Goal: Information Seeking & Learning: Learn about a topic

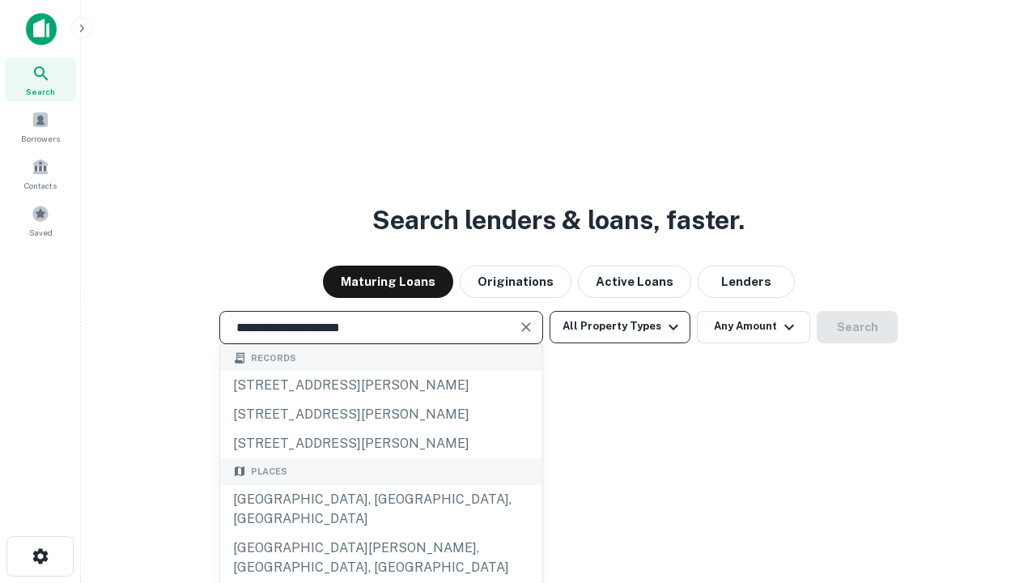
click at [380, 533] on div "[GEOGRAPHIC_DATA], [GEOGRAPHIC_DATA], [GEOGRAPHIC_DATA]" at bounding box center [381, 509] width 322 height 49
click at [620, 326] on button "All Property Types" at bounding box center [619, 327] width 141 height 32
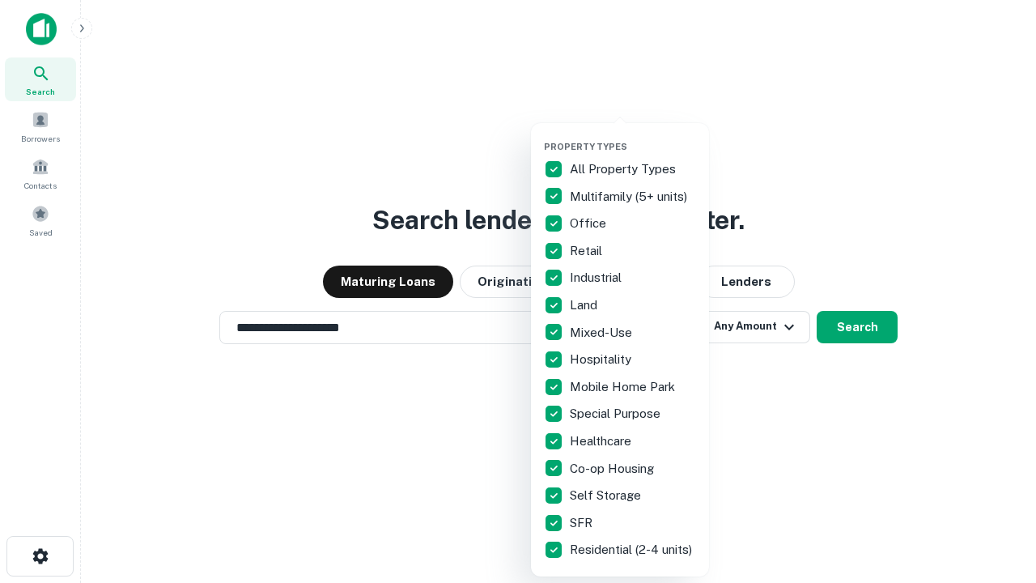
type input "**********"
click at [633, 136] on button "button" at bounding box center [633, 136] width 178 height 1
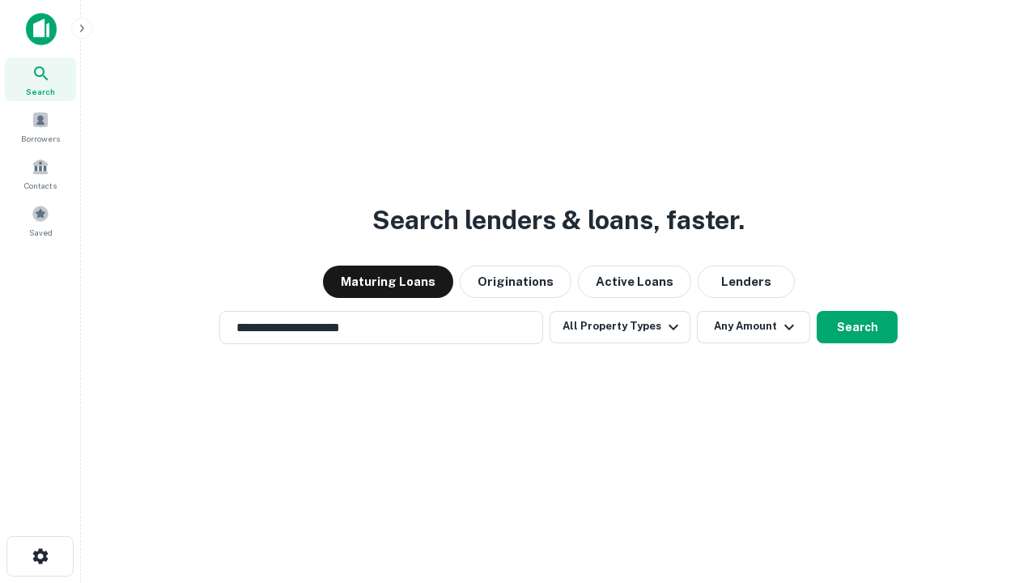
scroll to position [25, 0]
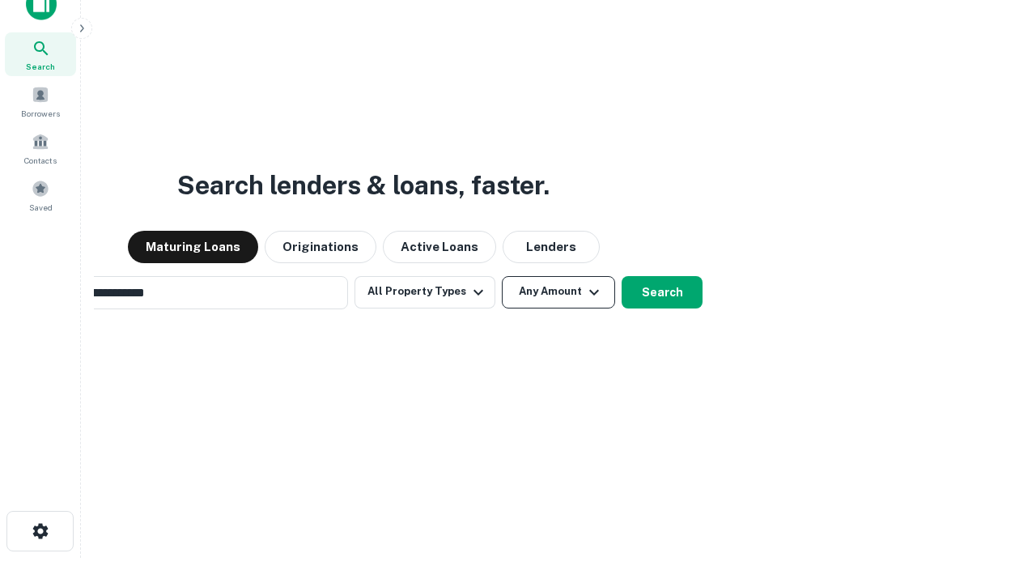
click at [502, 276] on button "Any Amount" at bounding box center [558, 292] width 113 height 32
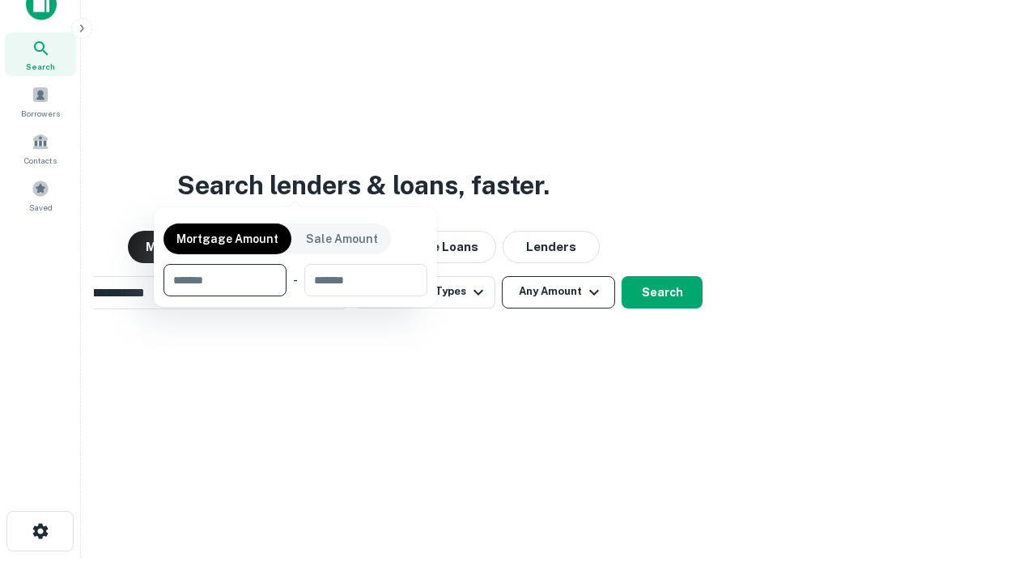
scroll to position [26, 0]
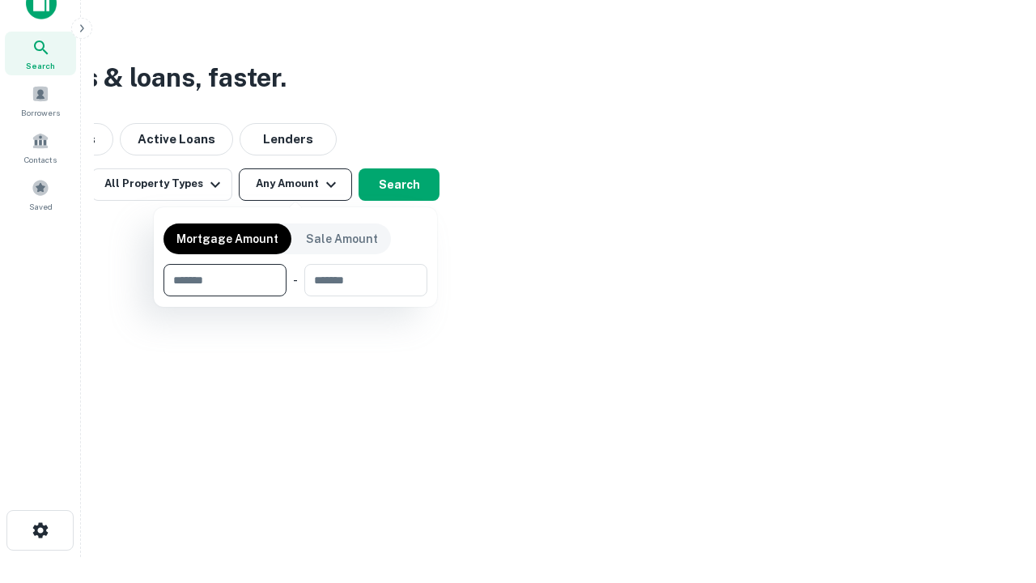
type input "*******"
click at [295, 296] on button "button" at bounding box center [295, 296] width 264 height 1
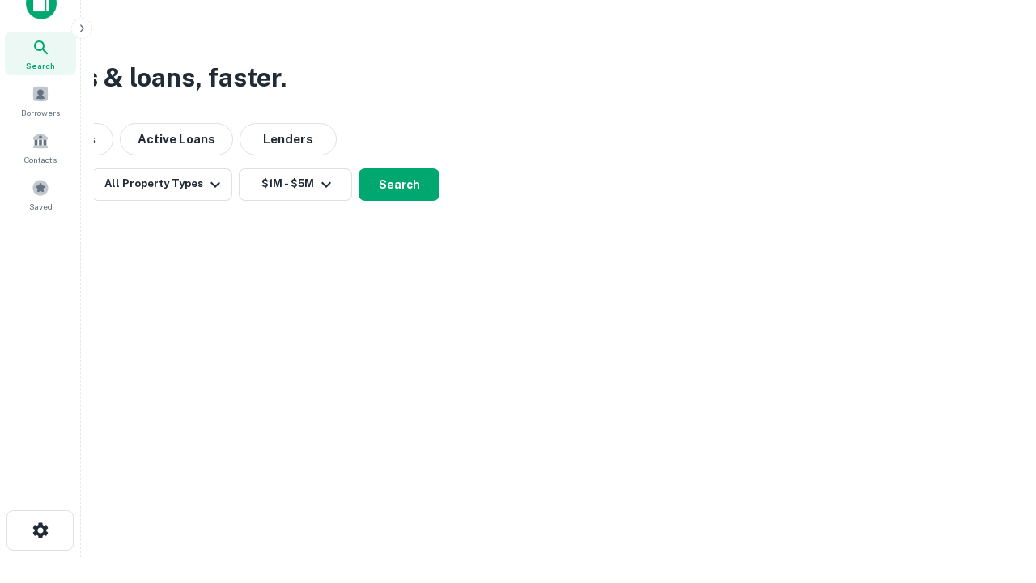
scroll to position [25, 0]
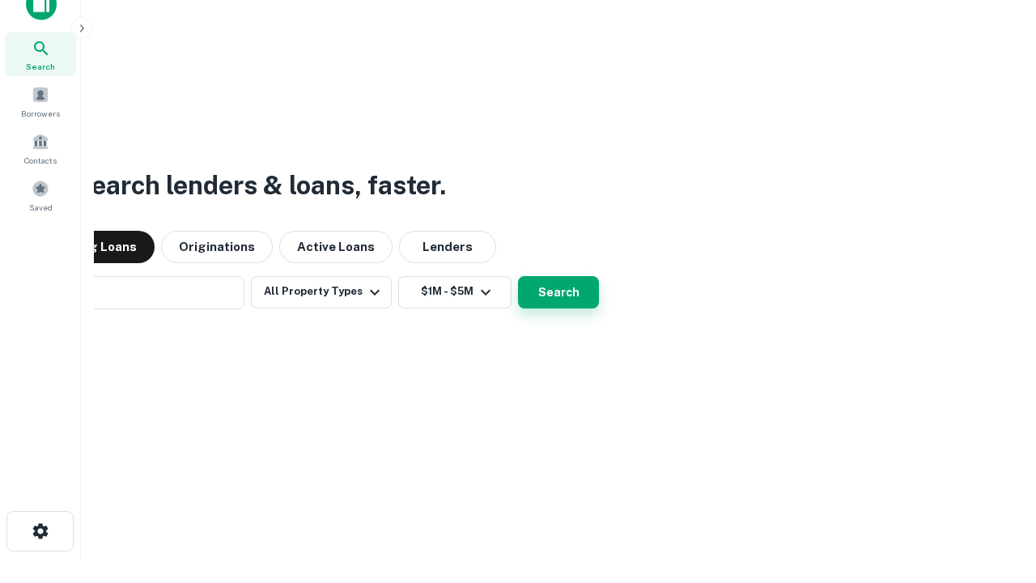
click at [518, 276] on button "Search" at bounding box center [558, 292] width 81 height 32
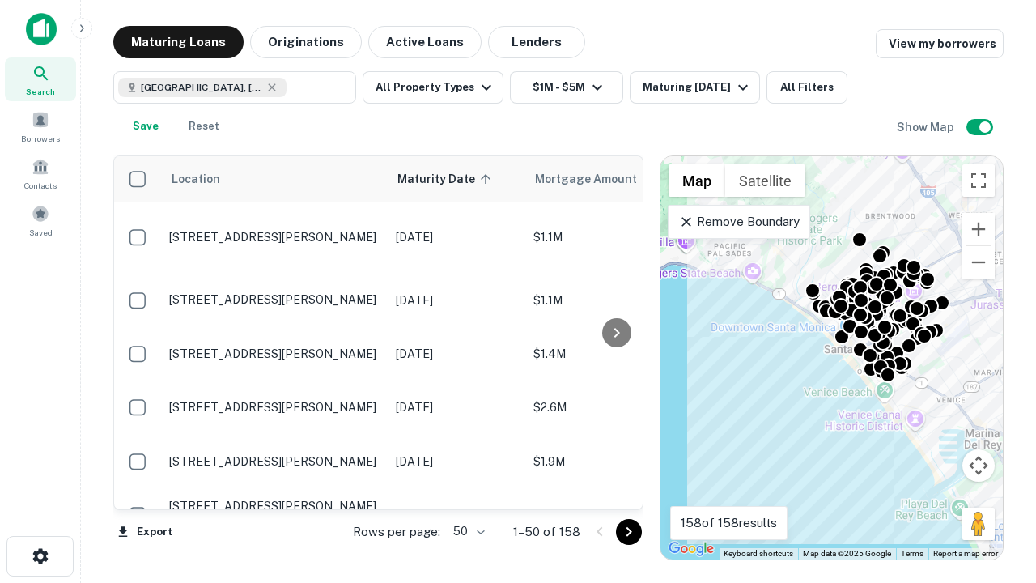
click at [466, 531] on body "Search Borrowers Contacts Saved Maturing Loans Originations Active Loans Lender…" at bounding box center [518, 291] width 1036 height 583
click at [467, 490] on li "25" at bounding box center [466, 490] width 47 height 29
